Goal: Information Seeking & Learning: Learn about a topic

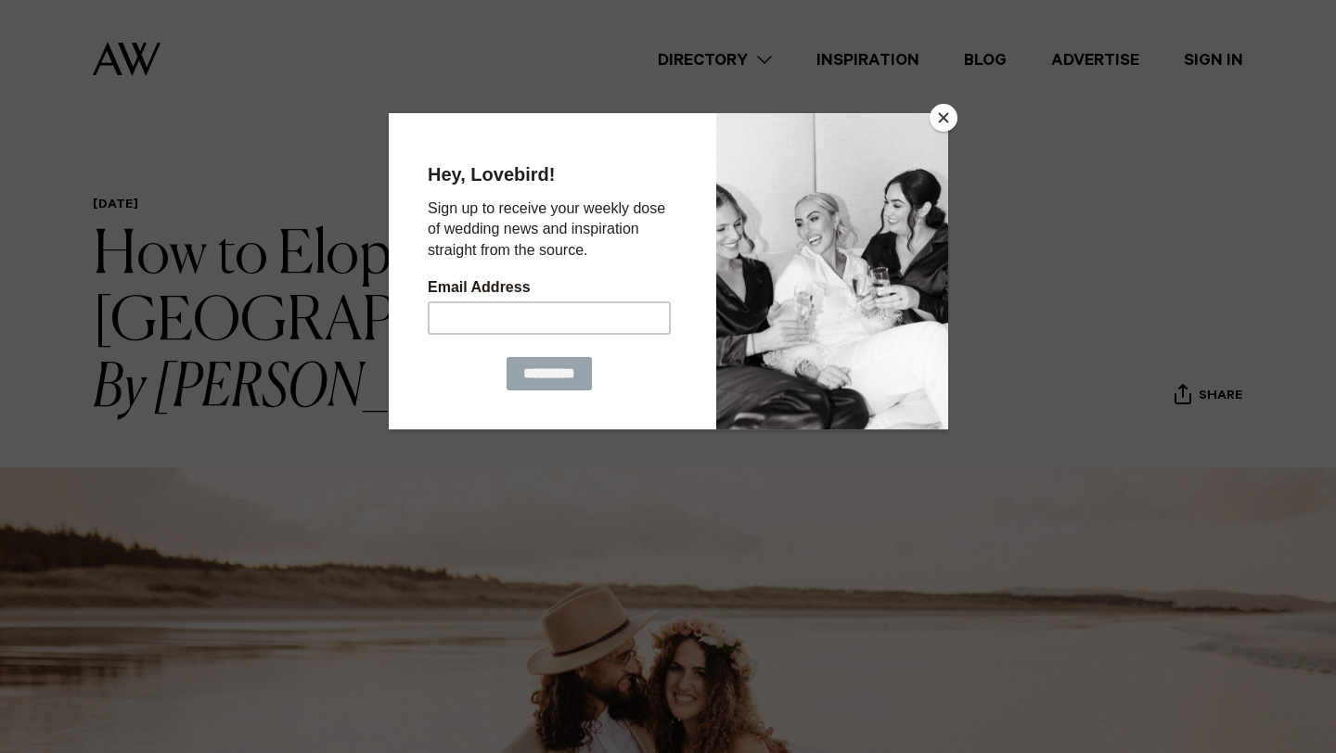
click at [942, 115] on button "Close" at bounding box center [944, 118] width 28 height 28
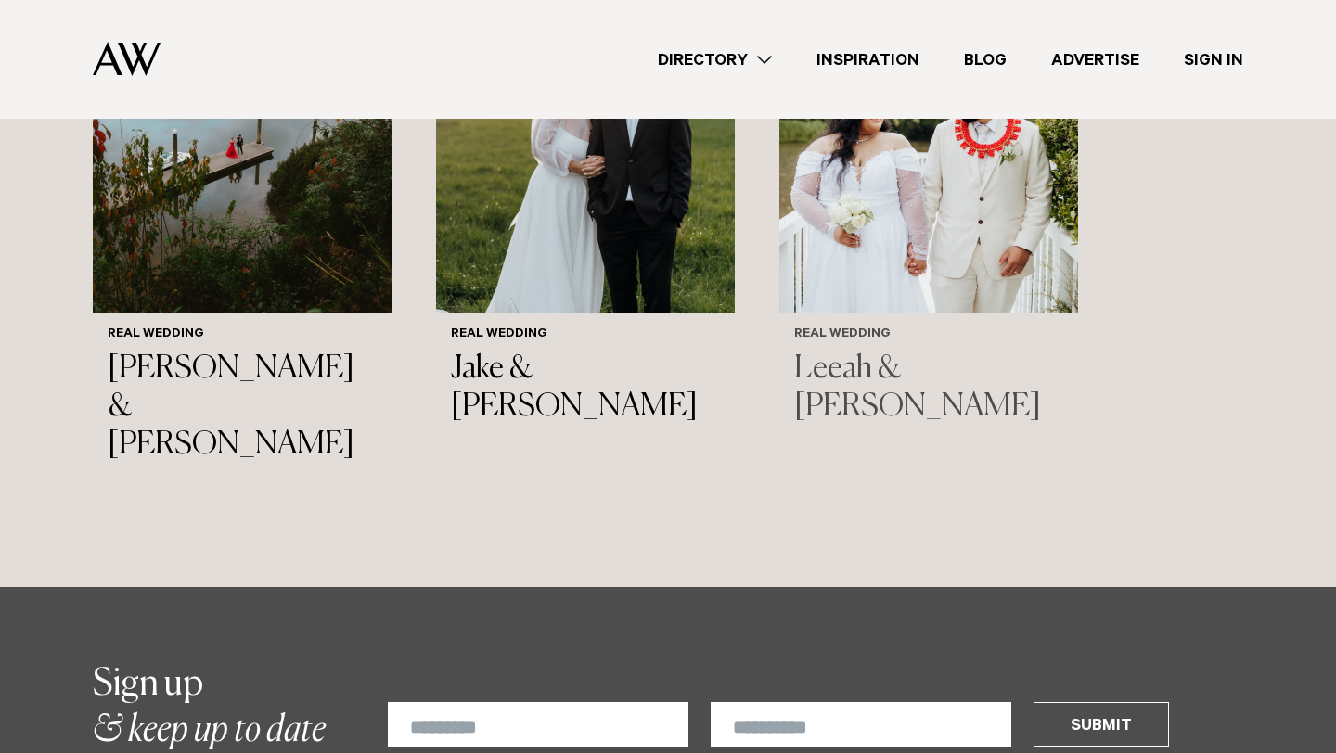
scroll to position [11844, 0]
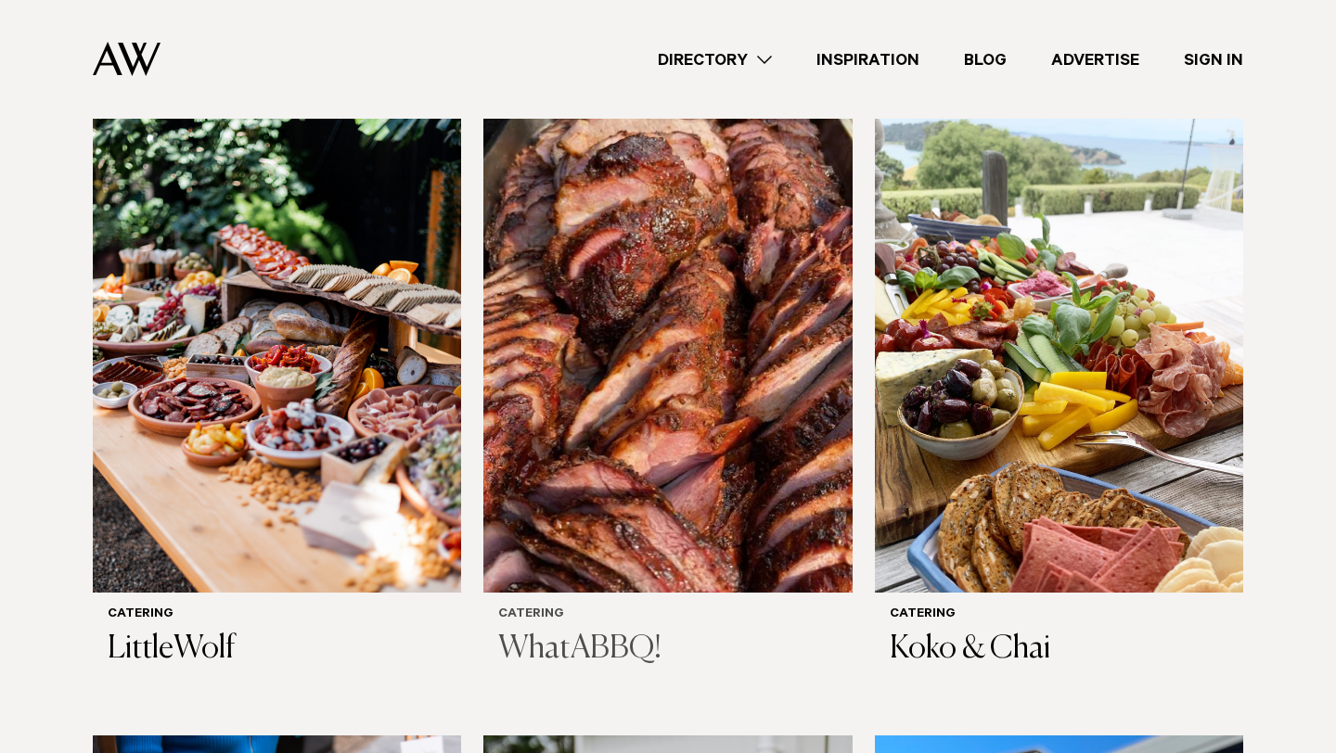
scroll to position [1107, 0]
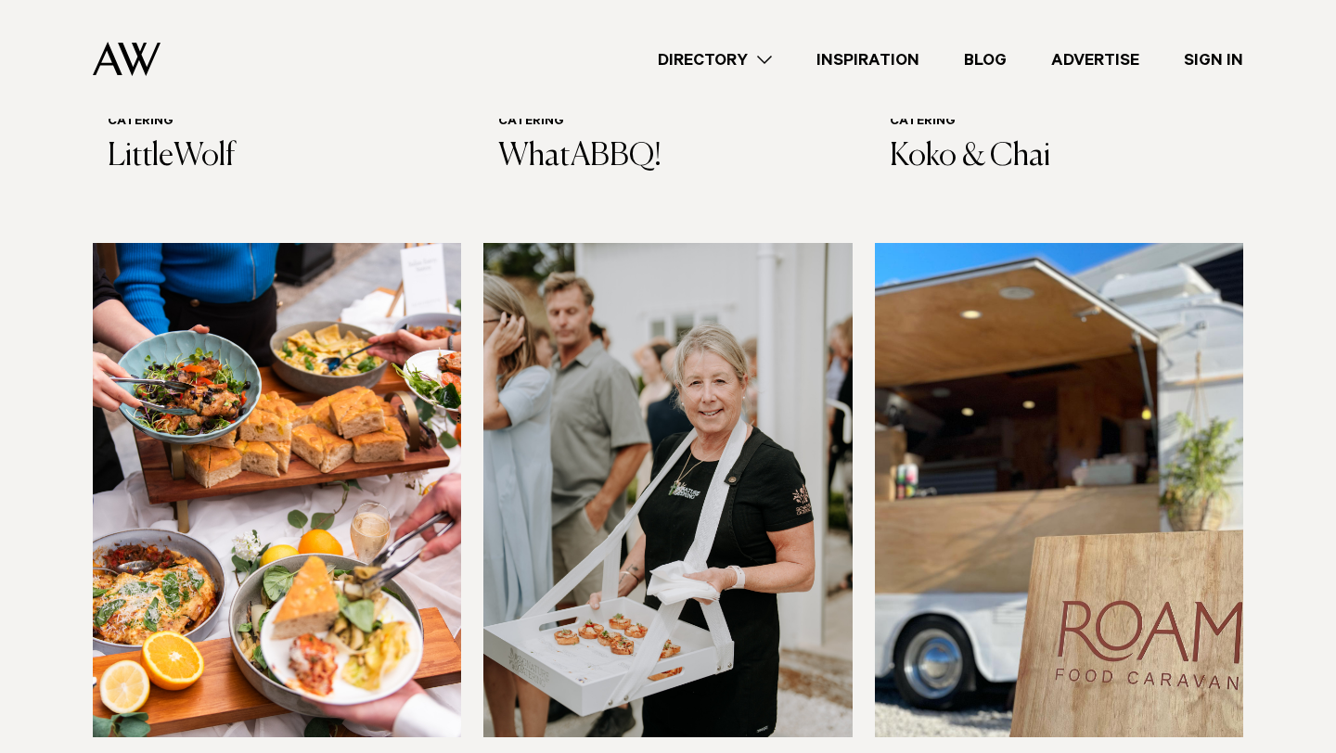
click at [343, 409] on img at bounding box center [277, 490] width 368 height 495
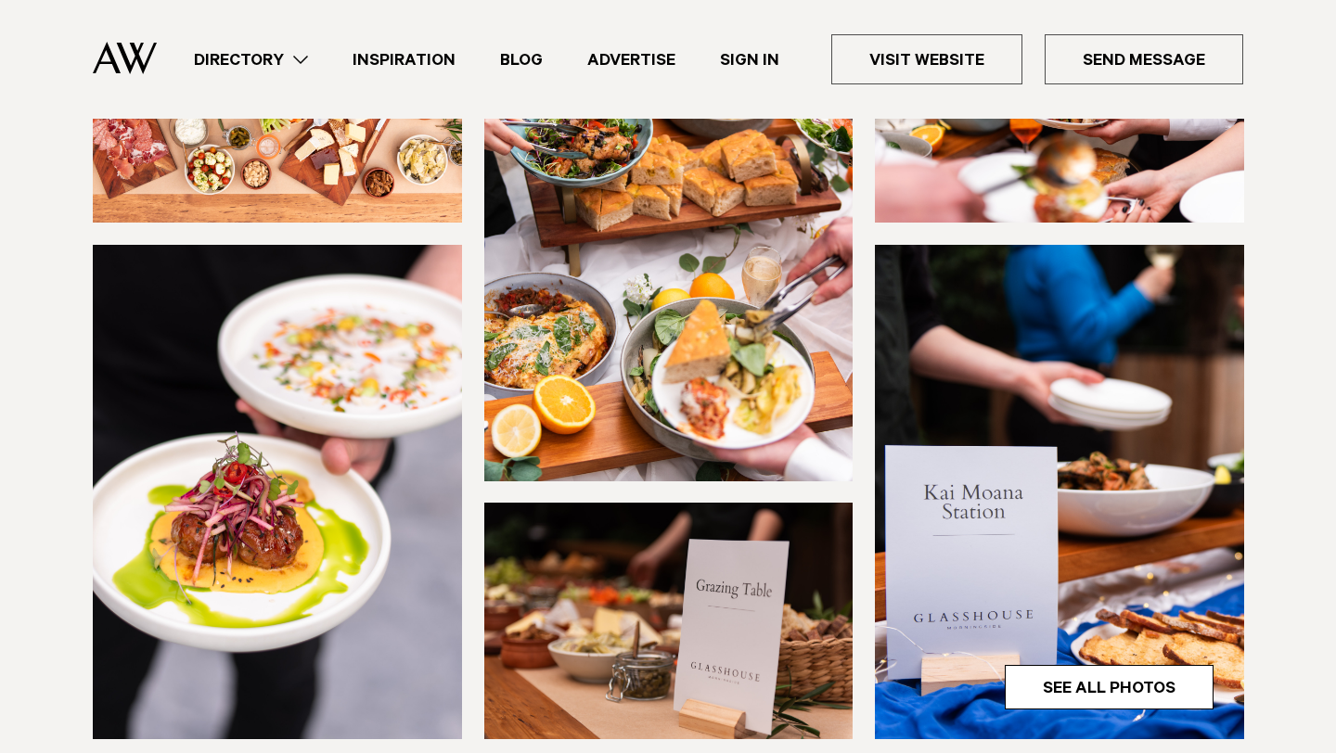
scroll to position [266, 0]
